Goal: Find specific page/section: Find specific page/section

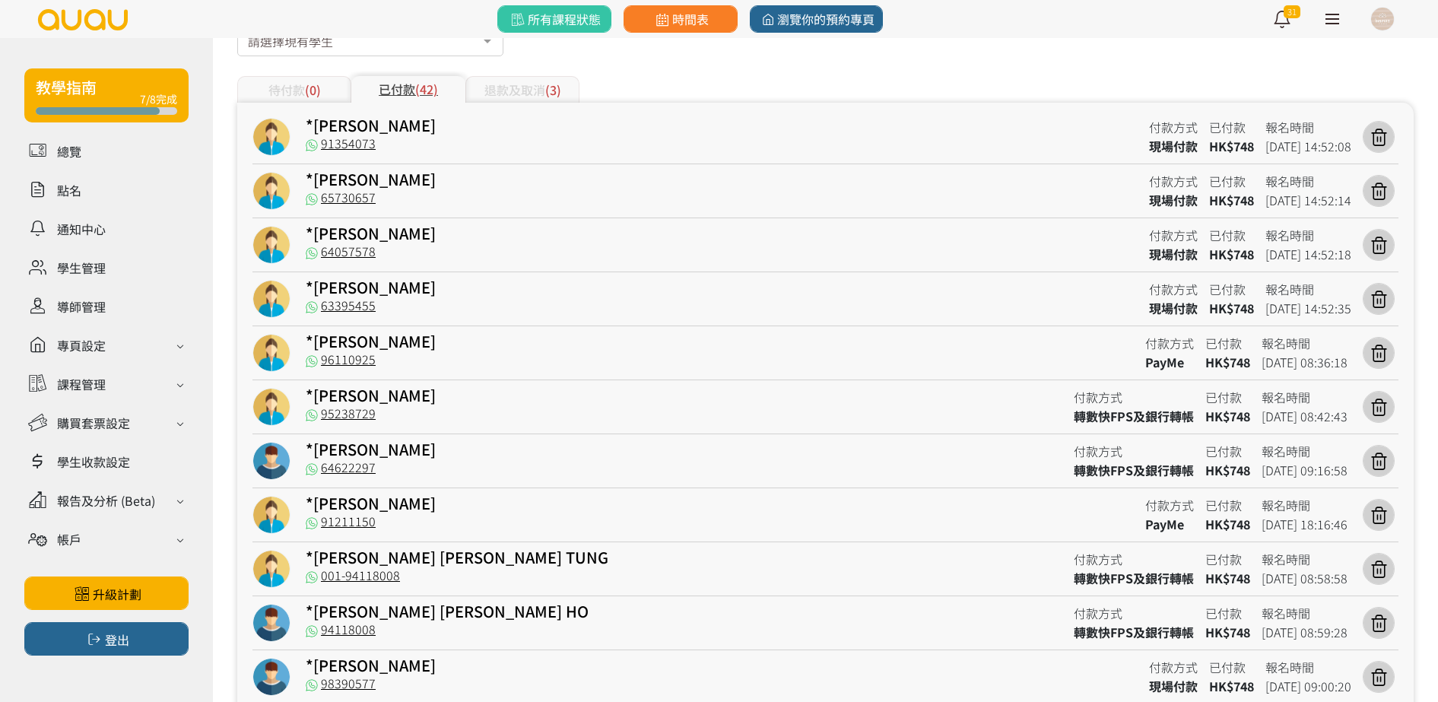
scroll to position [188, 0]
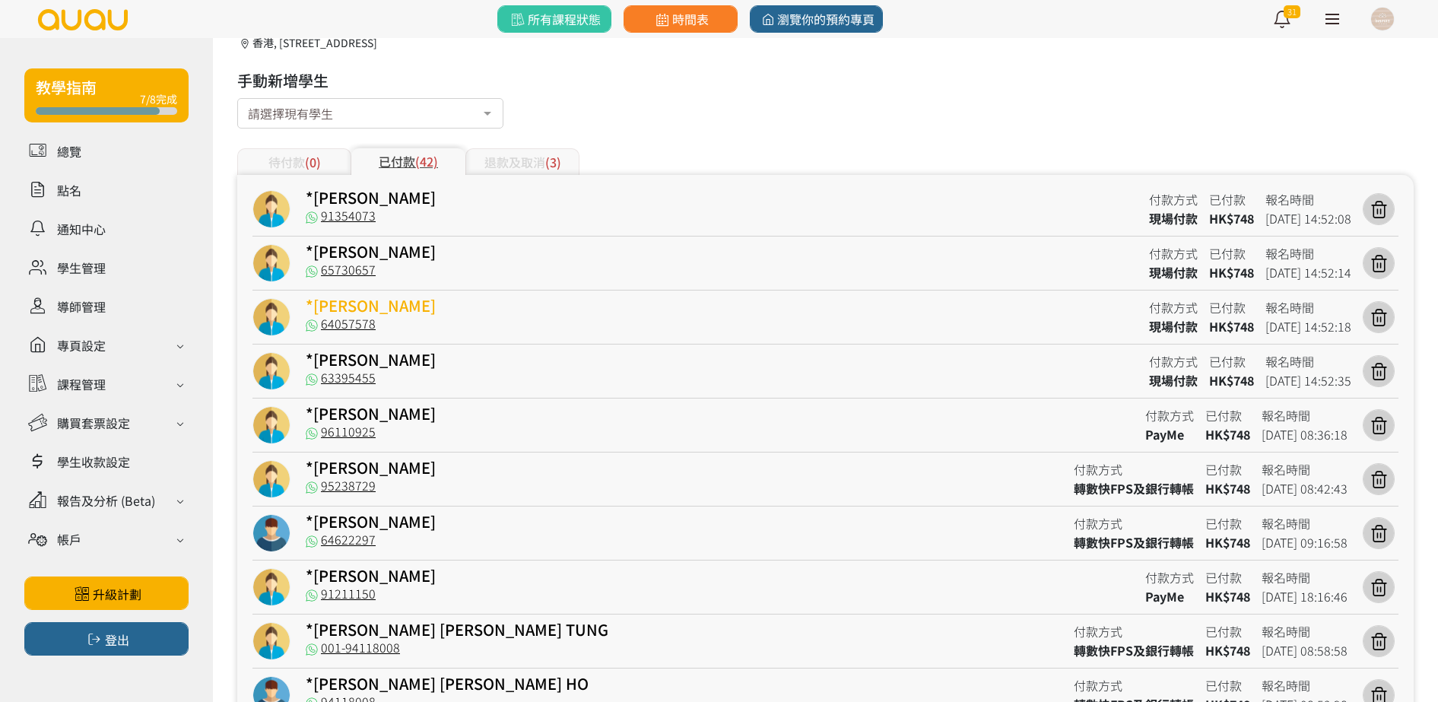
click at [383, 307] on link "*Ho Hannah" at bounding box center [371, 305] width 130 height 22
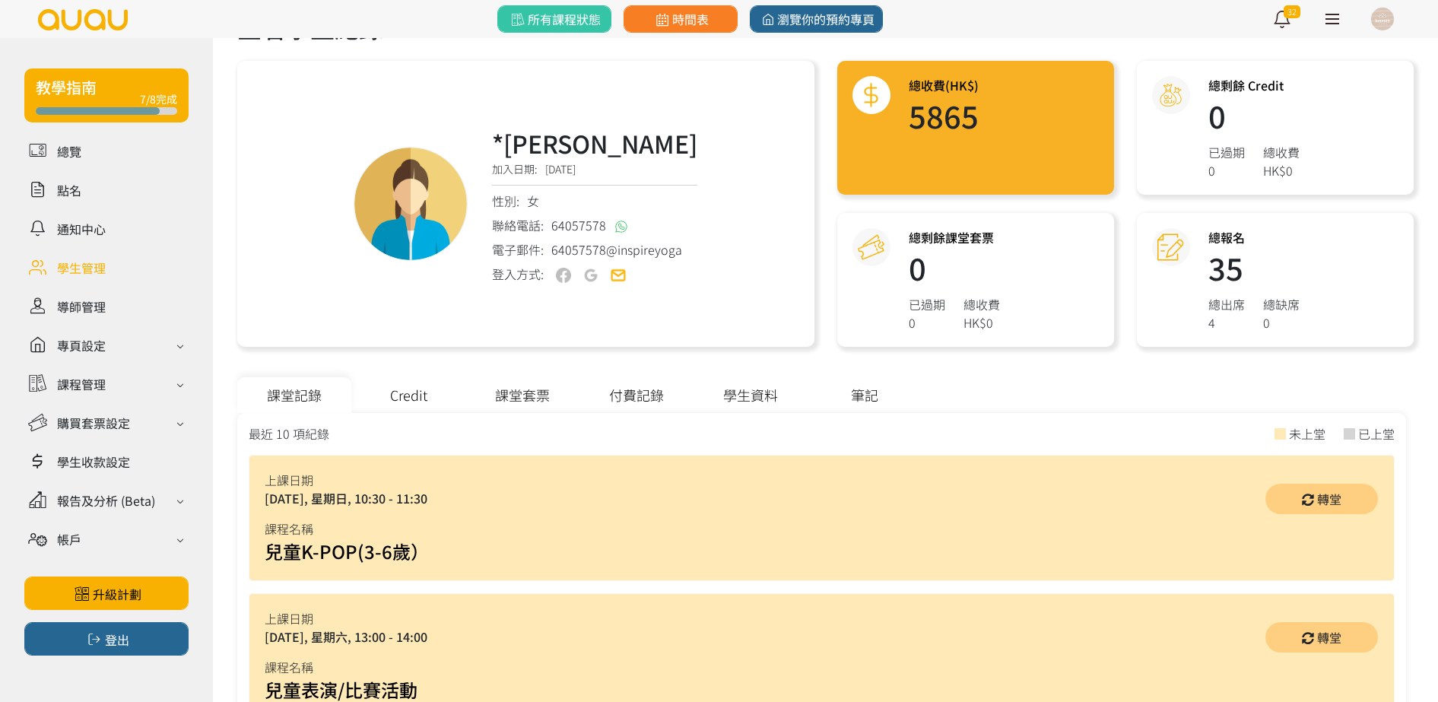
scroll to position [95, 0]
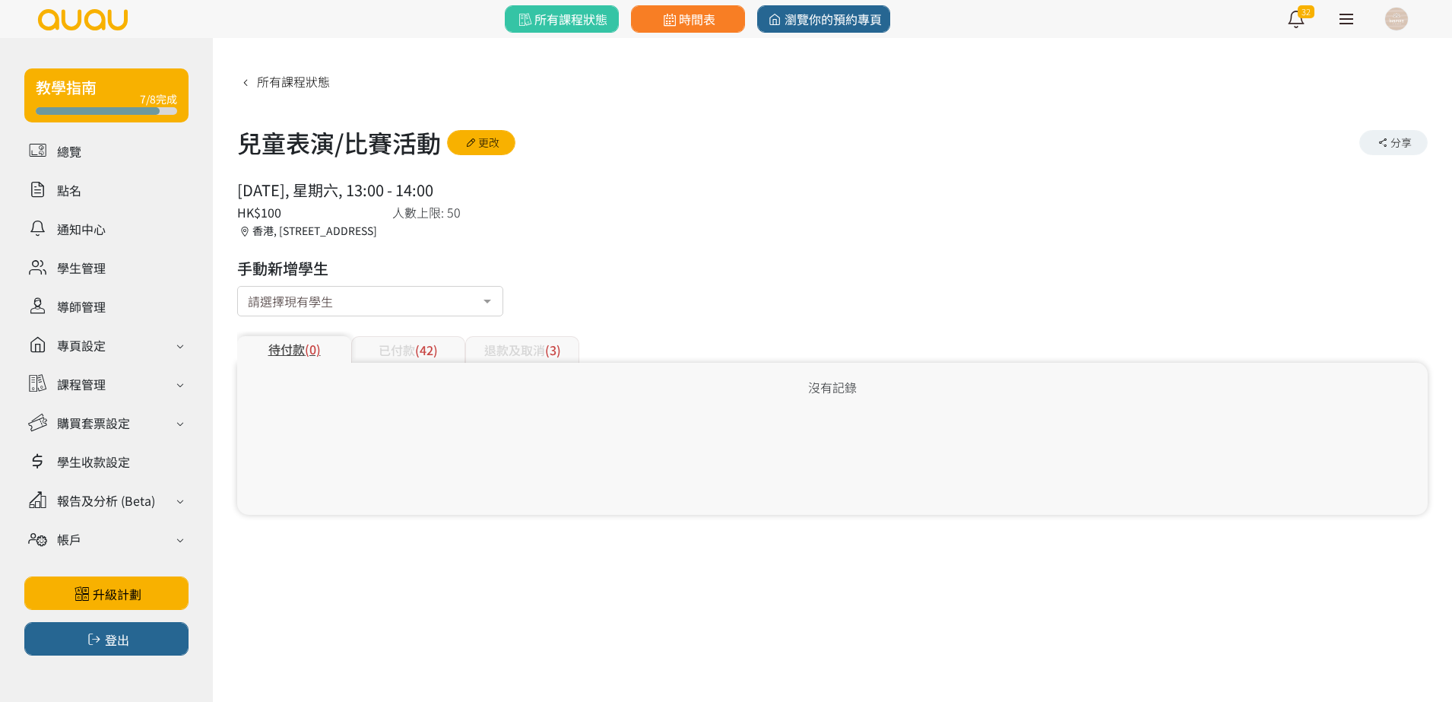
click at [388, 342] on div "已付款 (42)" at bounding box center [408, 349] width 114 height 27
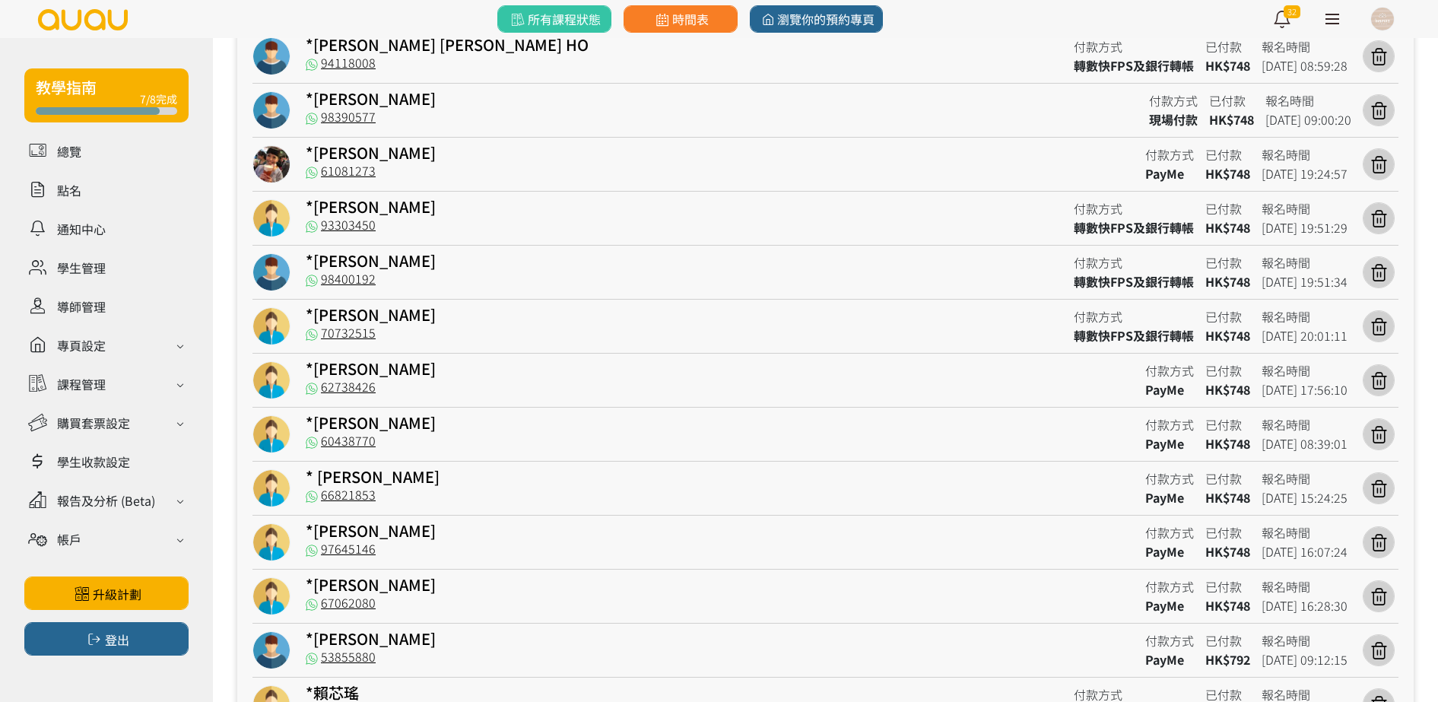
scroll to position [951, 0]
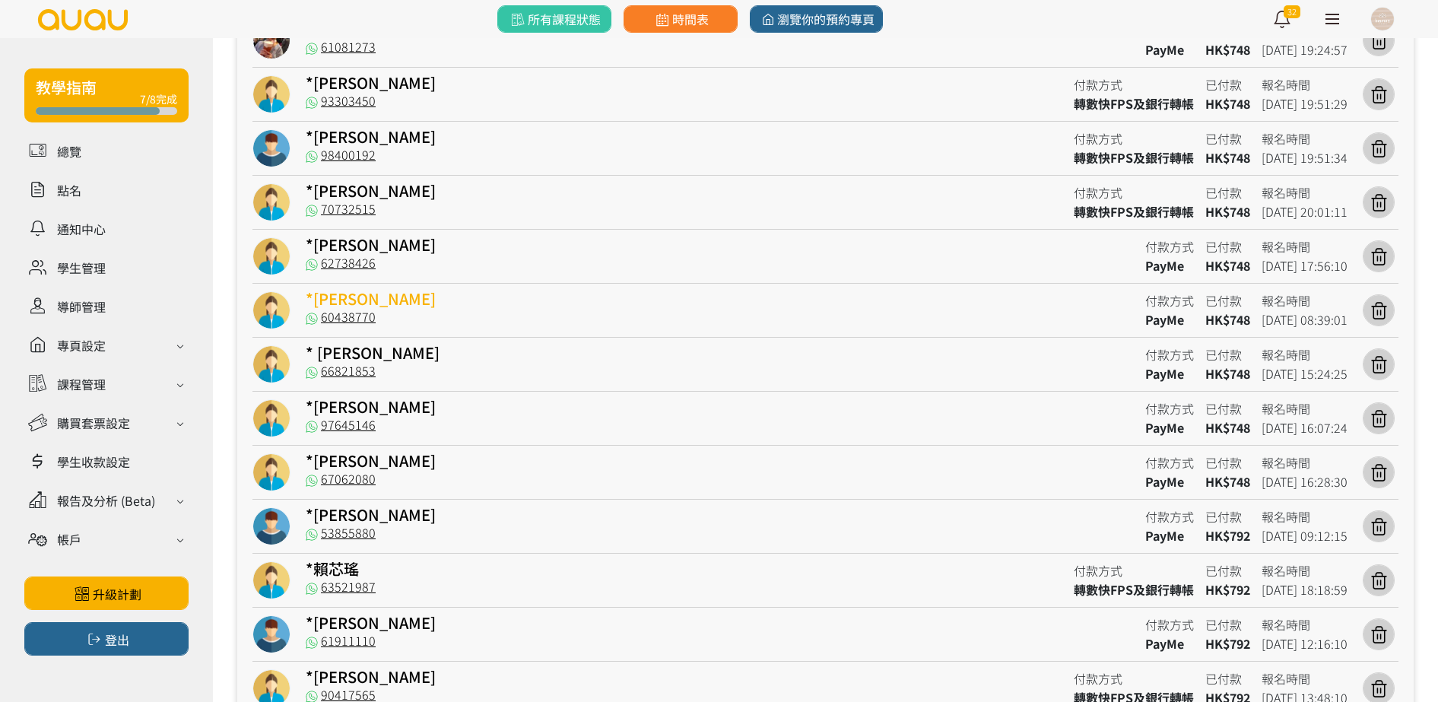
click at [411, 303] on link "*Chin Charlotte Hannah" at bounding box center [371, 298] width 130 height 22
